Goal: Transaction & Acquisition: Book appointment/travel/reservation

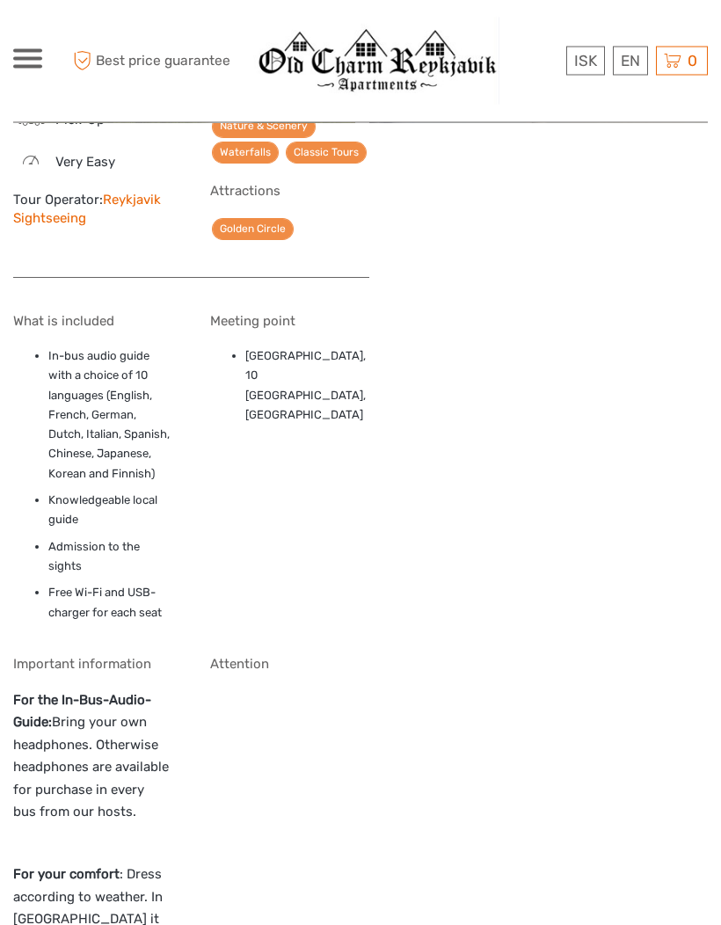
scroll to position [1696, 0]
click at [398, 71] on img at bounding box center [376, 61] width 246 height 87
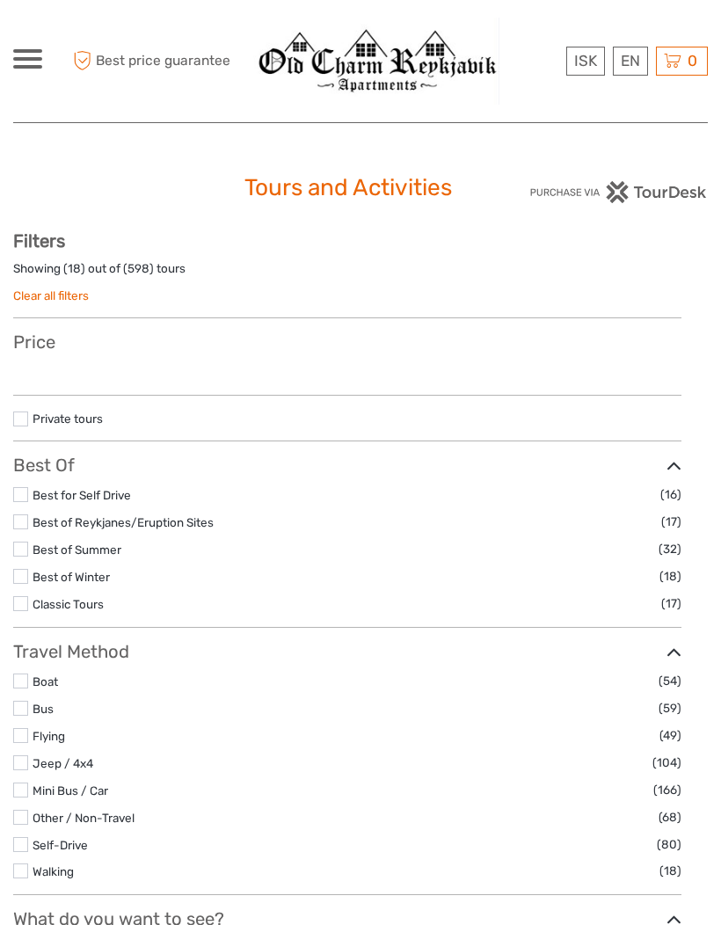
select select
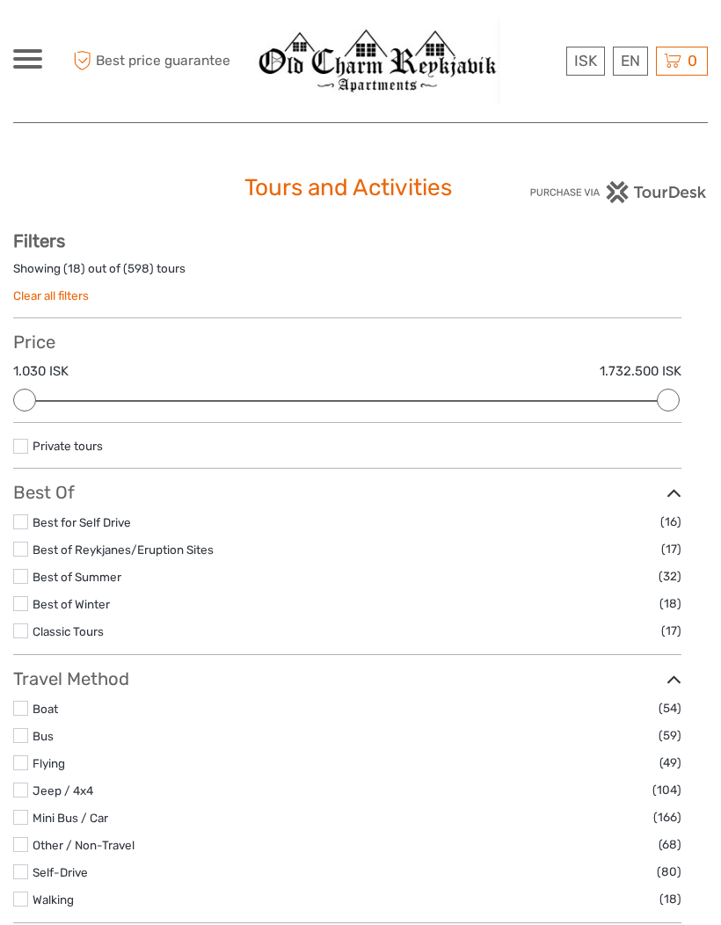
click at [370, 79] on img at bounding box center [376, 61] width 246 height 87
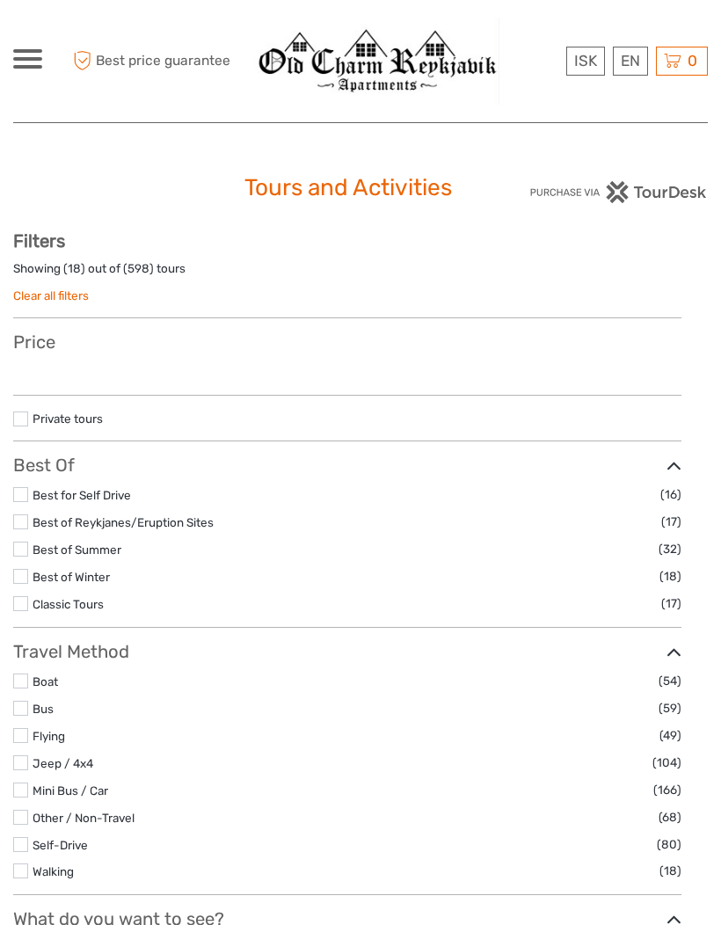
select select
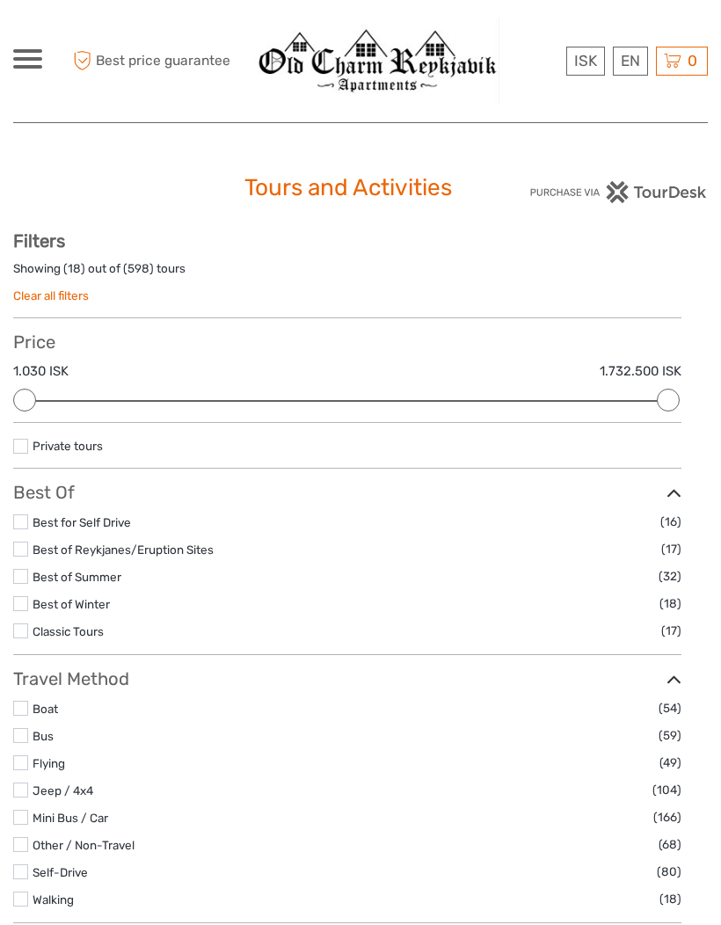
click at [387, 75] on img at bounding box center [376, 61] width 246 height 87
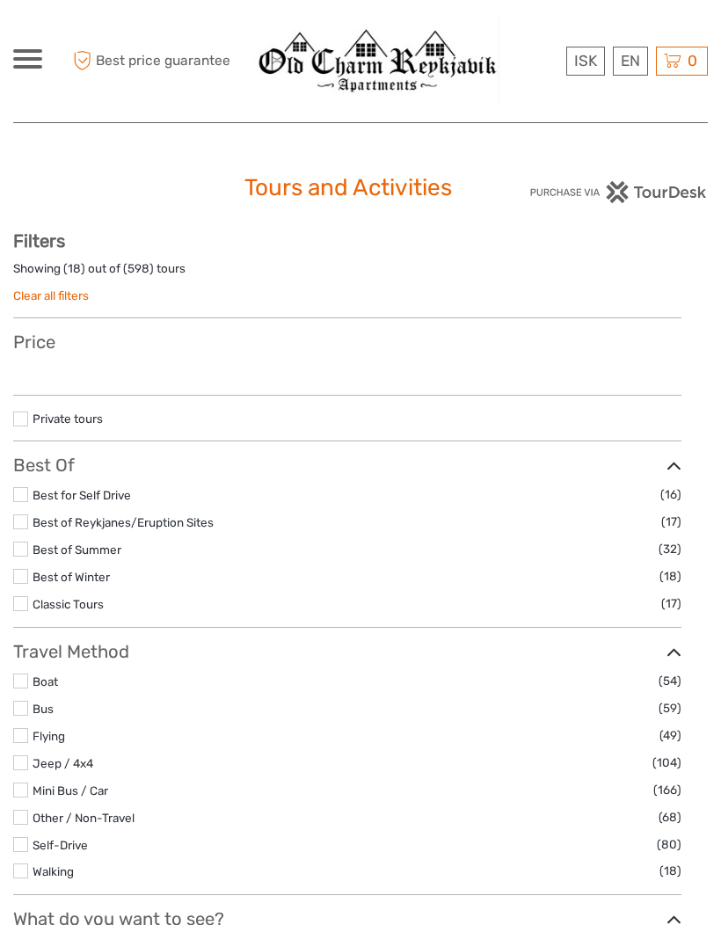
select select
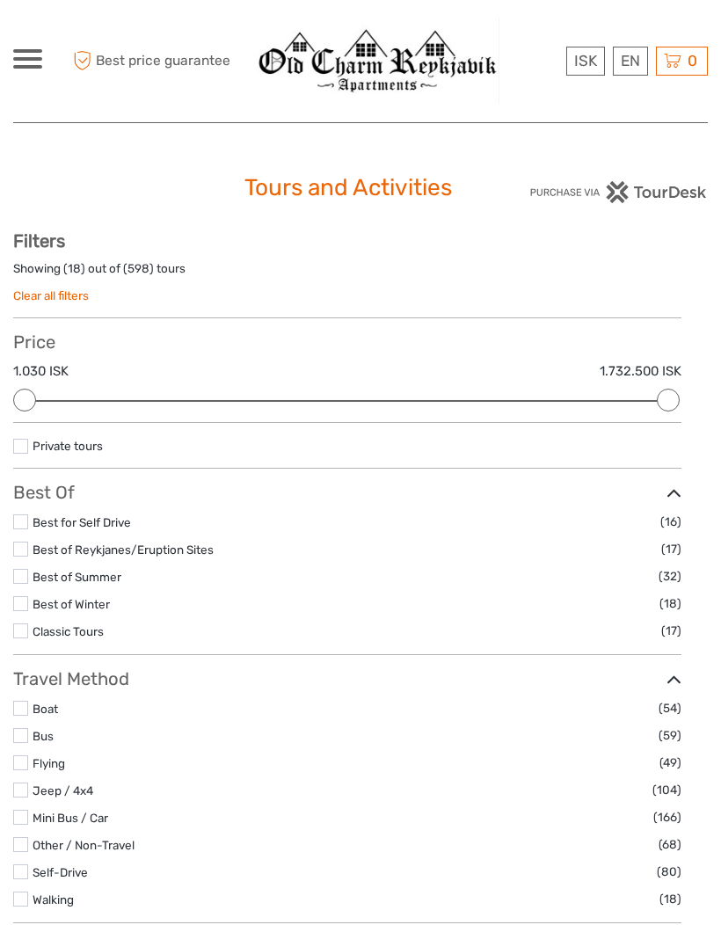
click at [0, 0] on link "English" at bounding box center [0, 0] width 0 height 0
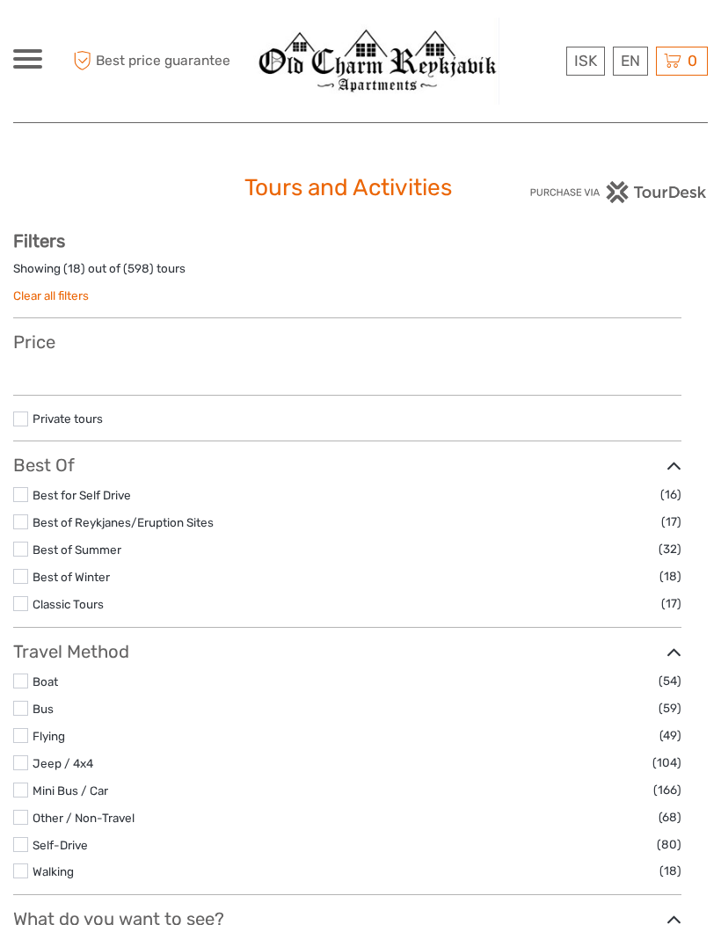
select select
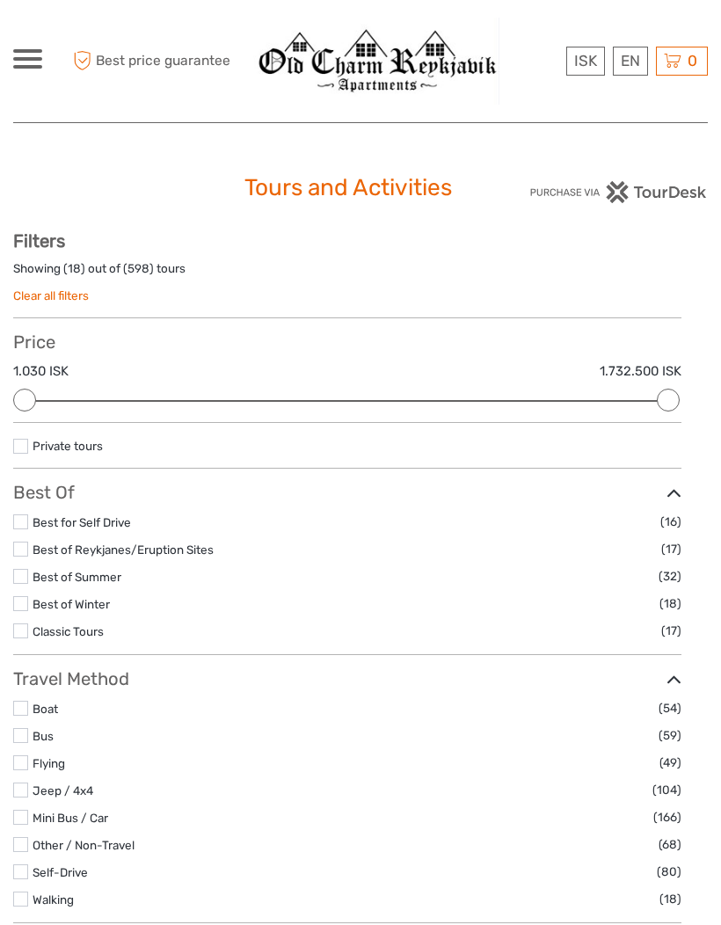
click at [29, 55] on div at bounding box center [27, 58] width 29 height 19
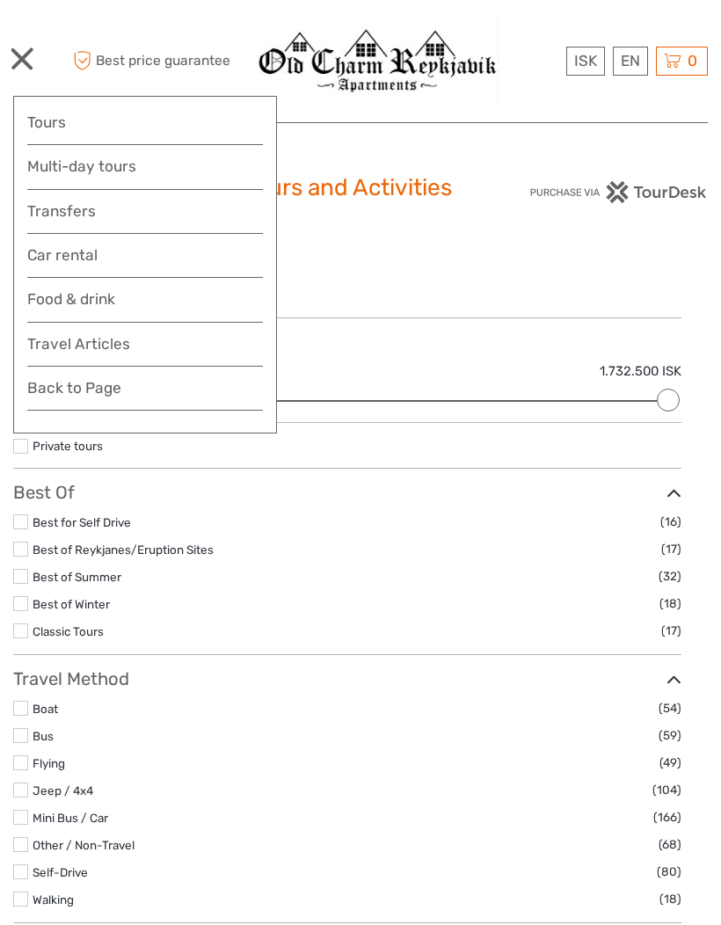
click at [149, 303] on link "Food & drink" at bounding box center [145, 304] width 236 height 35
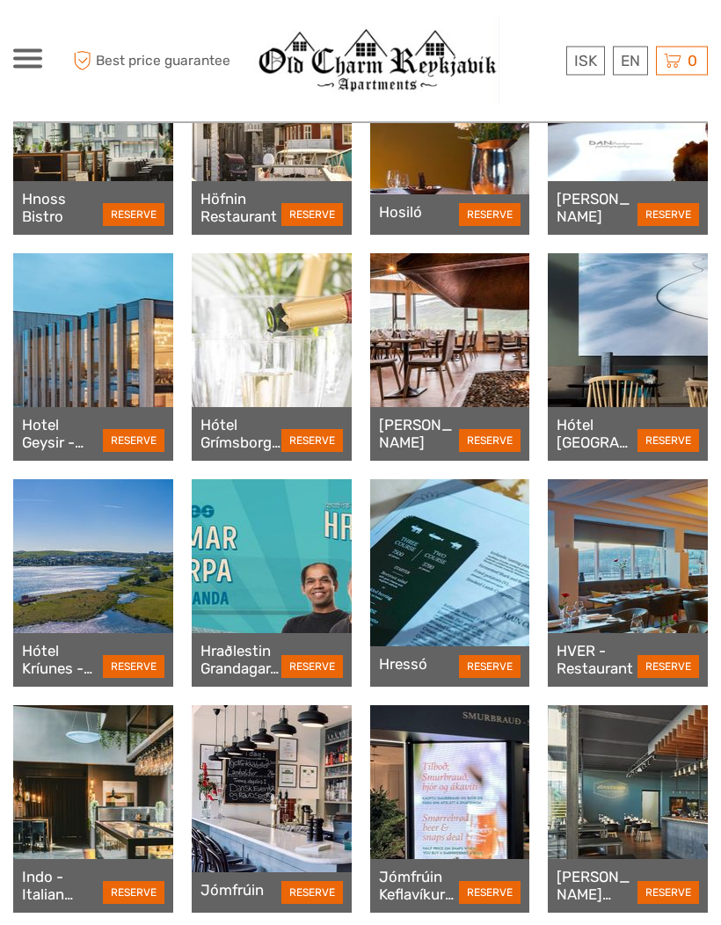
scroll to position [3591, 0]
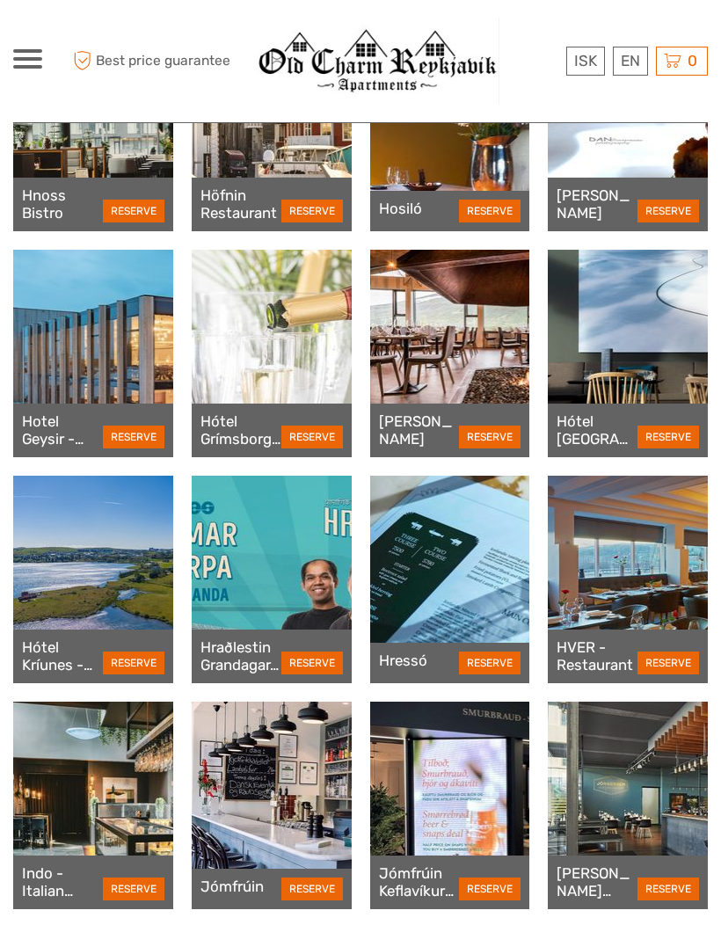
click at [34, 50] on span at bounding box center [27, 51] width 29 height 4
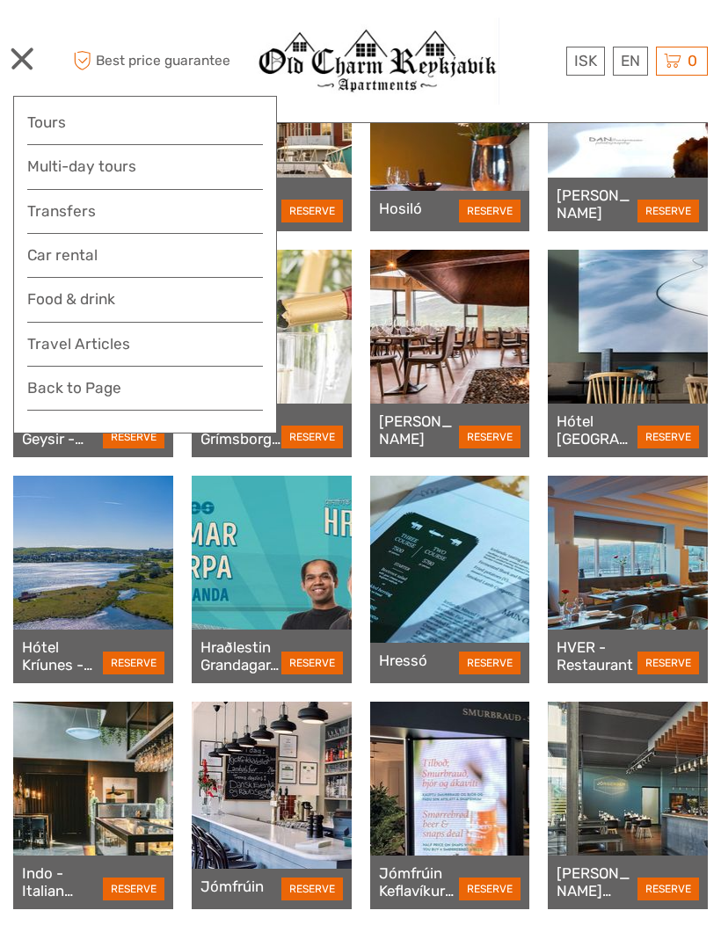
click at [135, 111] on link "Tours" at bounding box center [145, 123] width 236 height 26
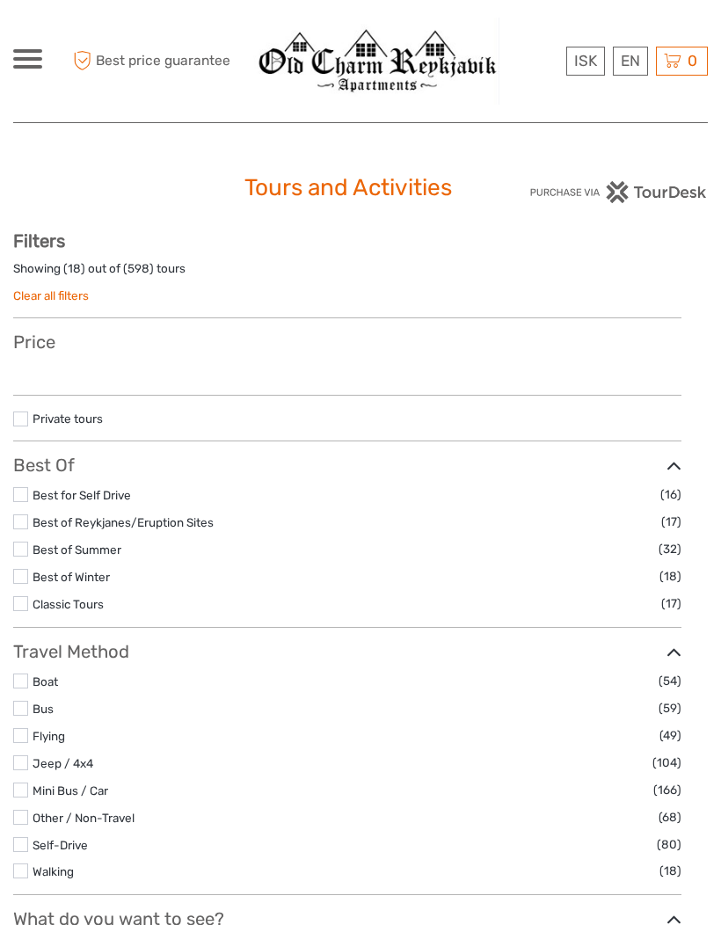
select select
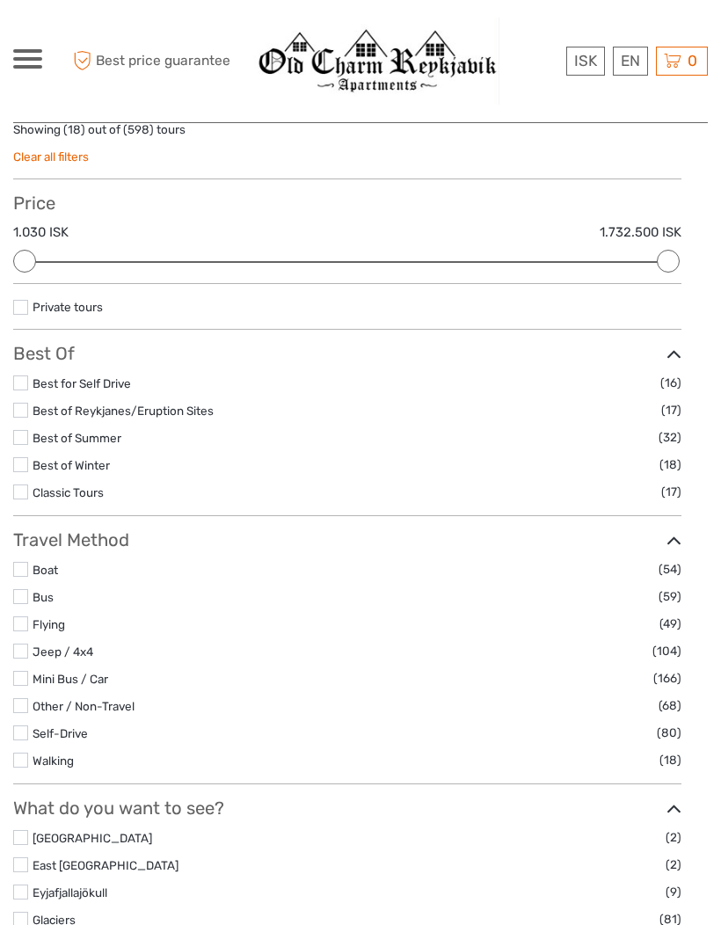
scroll to position [138, 0]
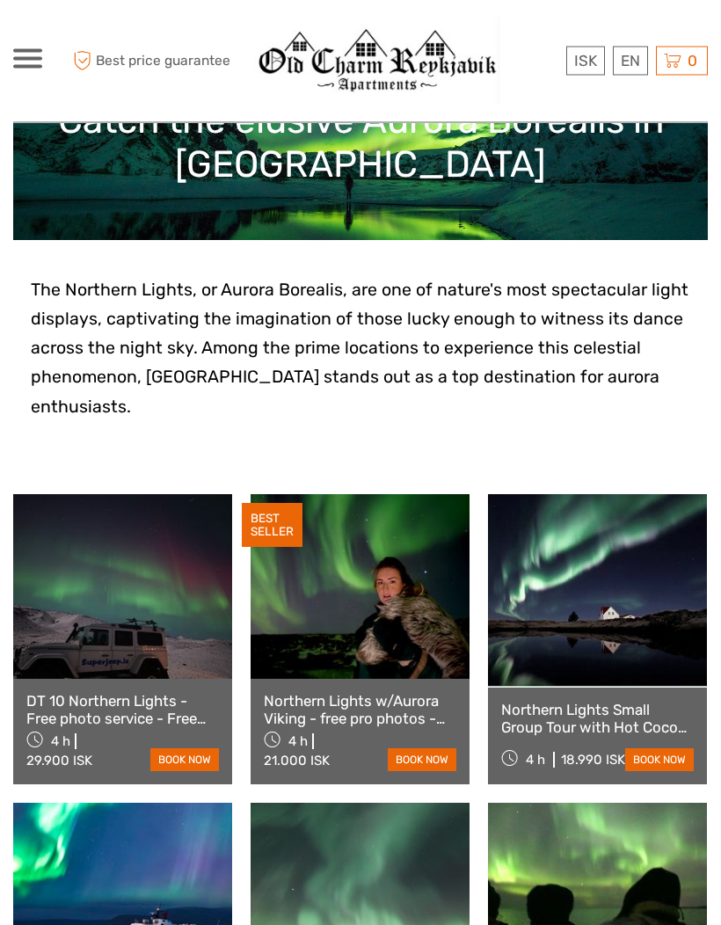
scroll to position [280, 0]
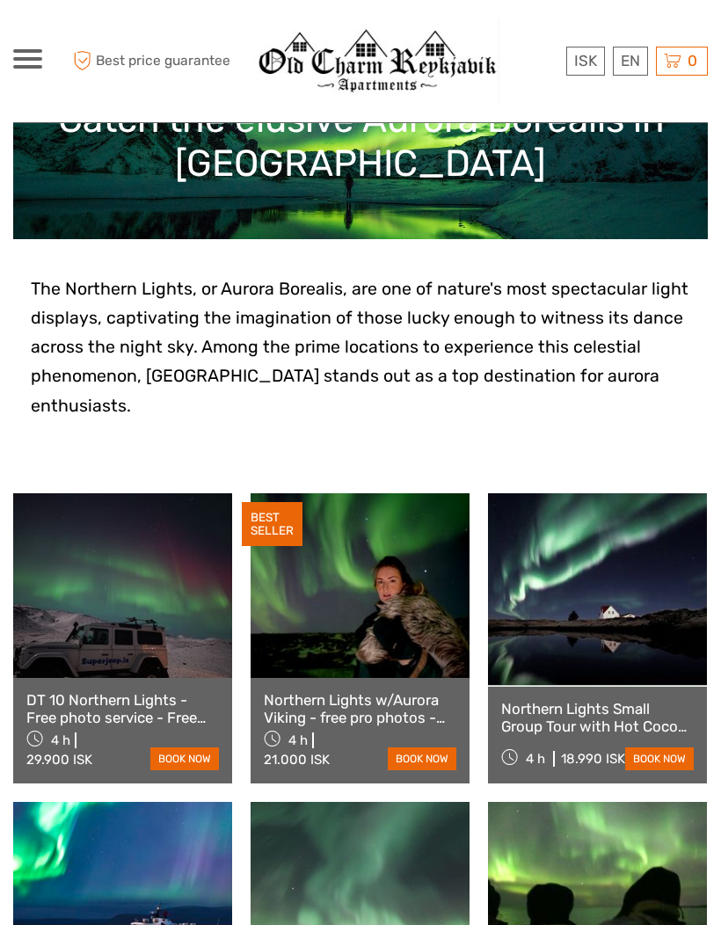
click at [352, 585] on link at bounding box center [360, 585] width 219 height 185
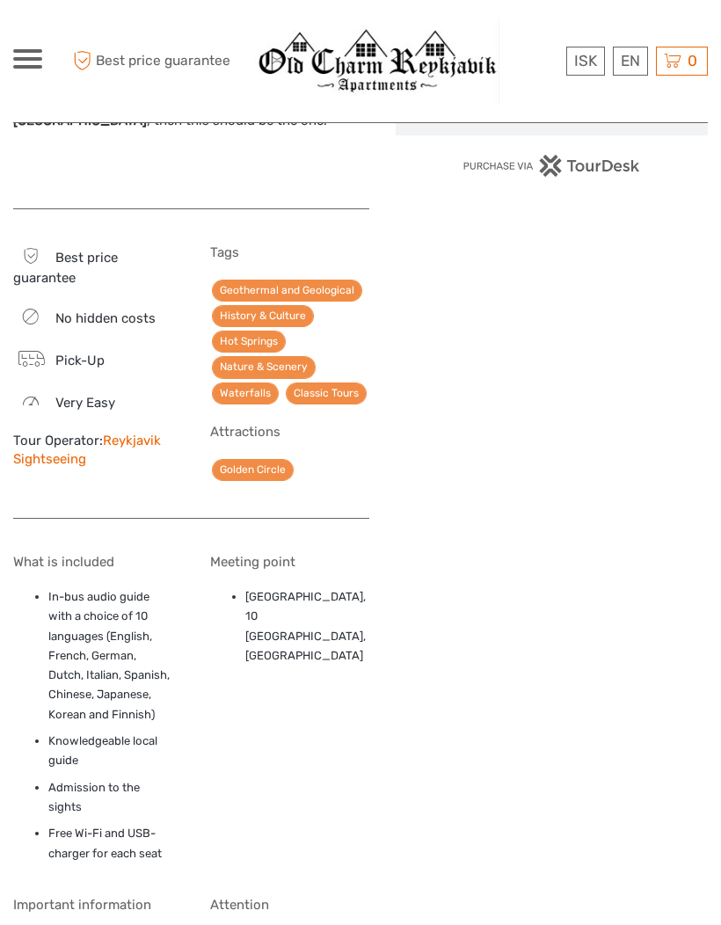
scroll to position [1453, 0]
